Goal: Task Accomplishment & Management: Use online tool/utility

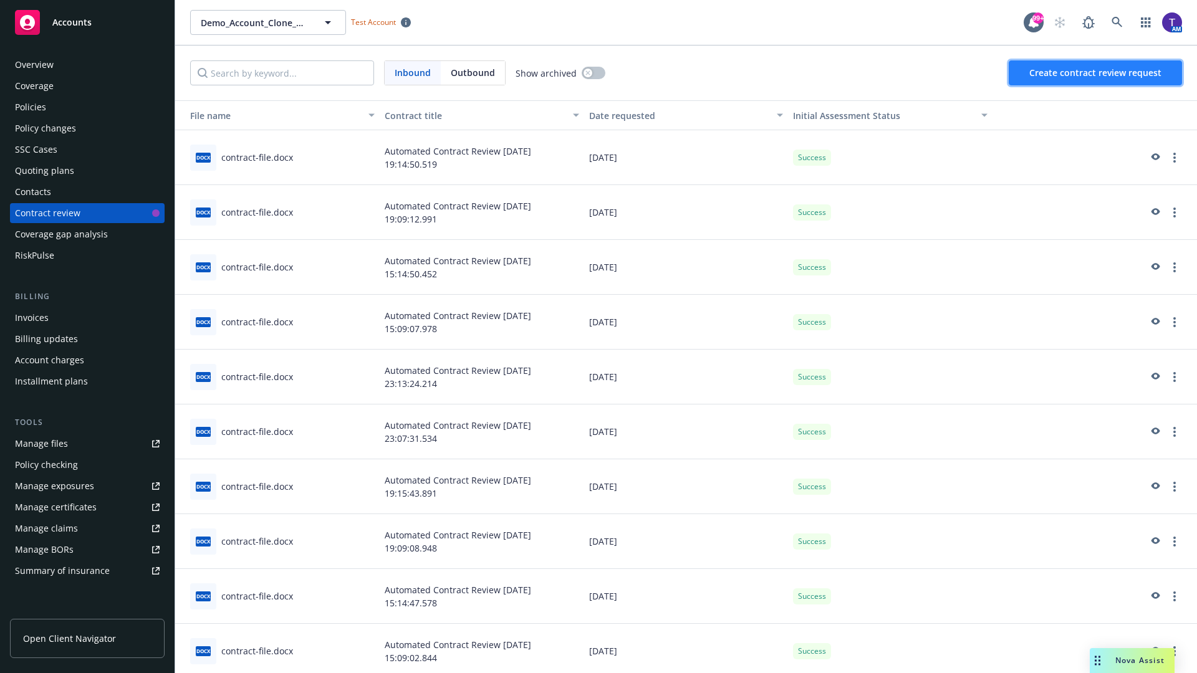
click at [1096, 73] on span "Create contract review request" at bounding box center [1096, 73] width 132 height 12
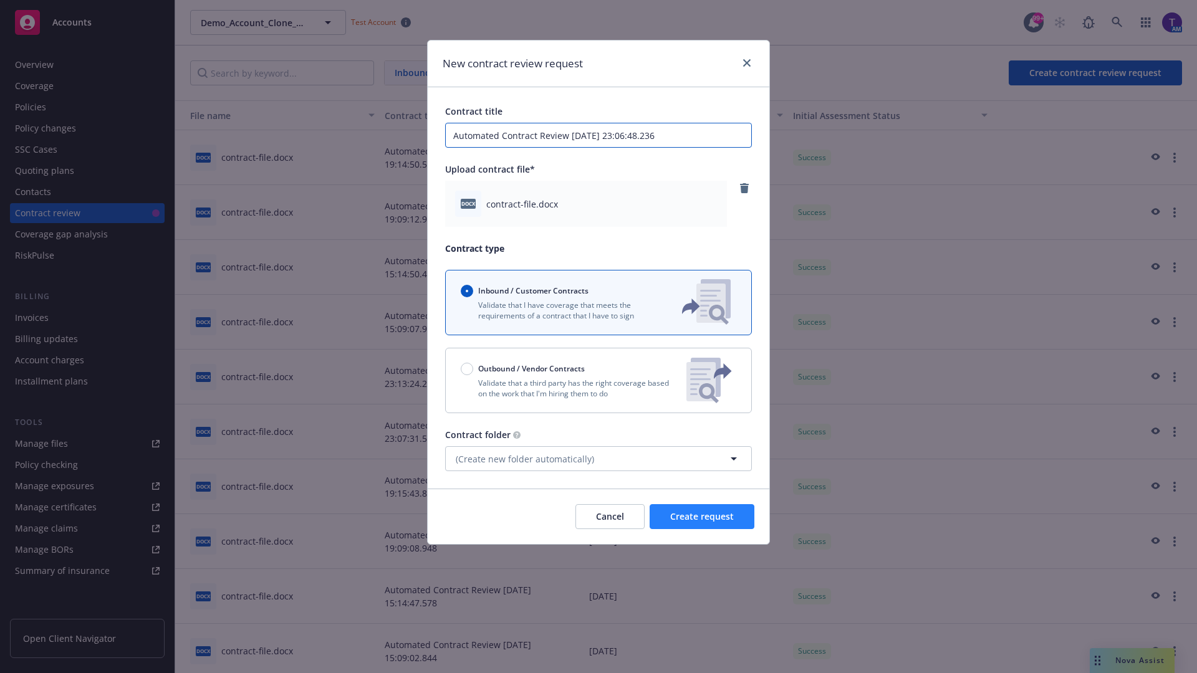
type input "Automated Contract Review 09-22-2025 23:06:48.236"
click at [702, 517] on span "Create request" at bounding box center [702, 517] width 64 height 12
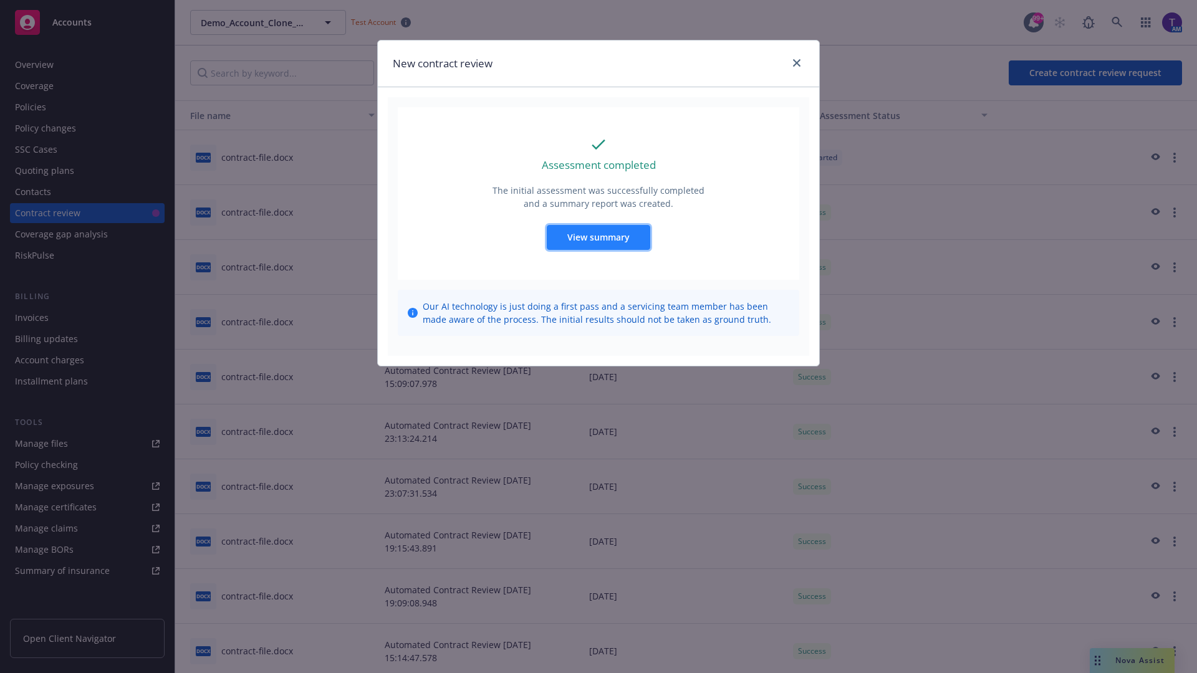
click at [598, 237] on span "View summary" at bounding box center [598, 237] width 62 height 12
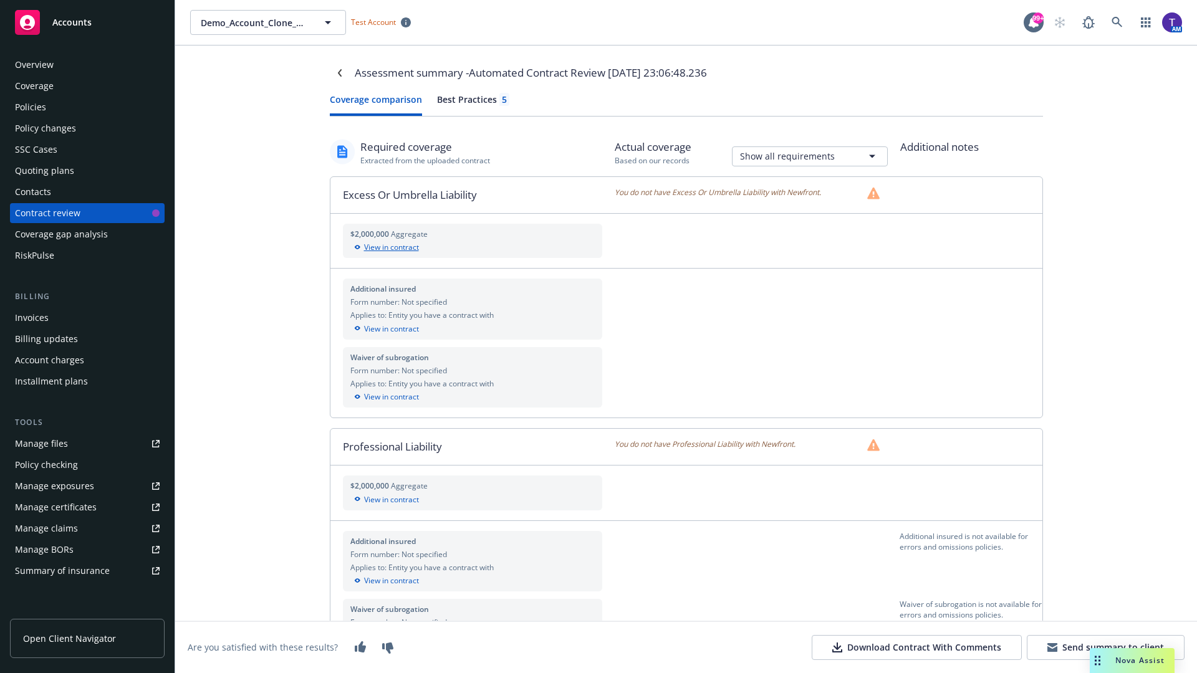
click at [472, 248] on div "View in contract" at bounding box center [472, 247] width 245 height 11
